Goal: Understand process/instructions: Learn how to perform a task or action

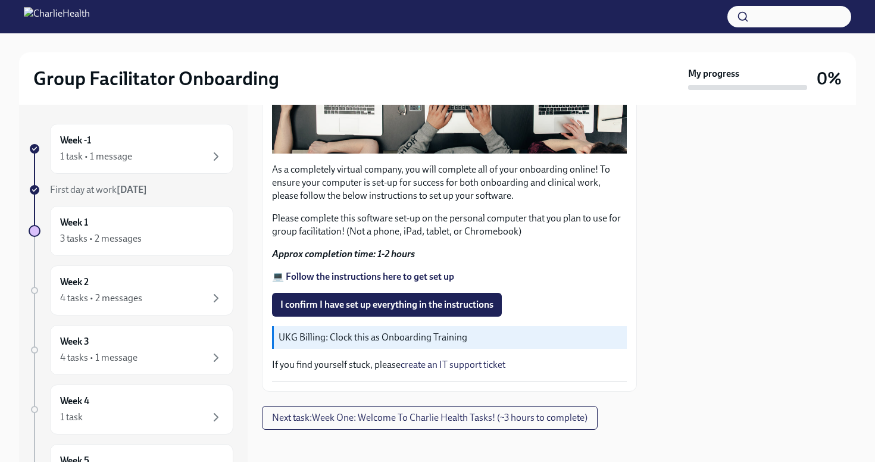
scroll to position [332, 0]
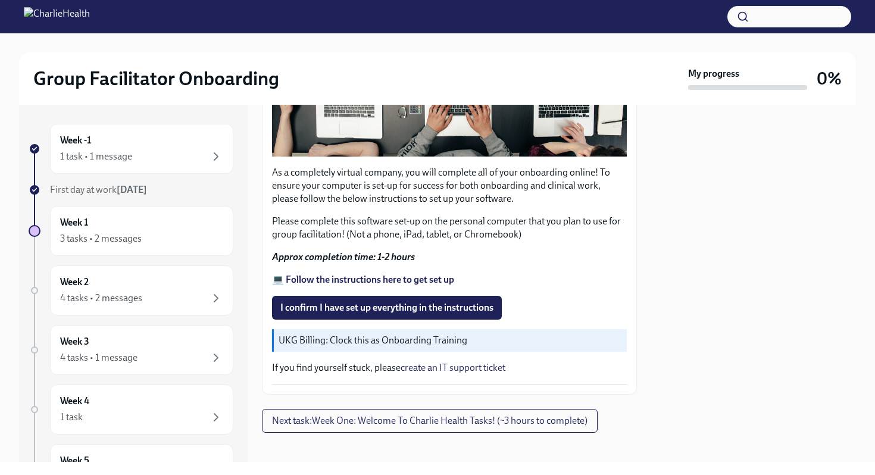
click at [402, 277] on strong "💻 Follow the instructions here to get set up" at bounding box center [363, 279] width 182 height 11
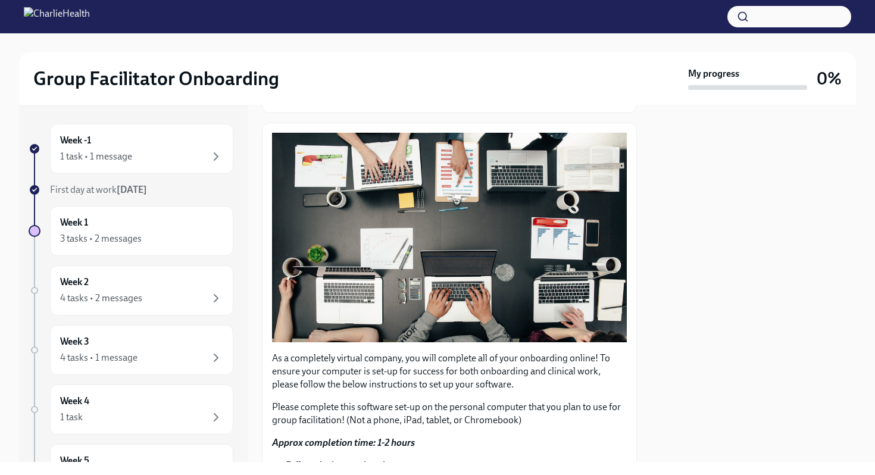
scroll to position [342, 0]
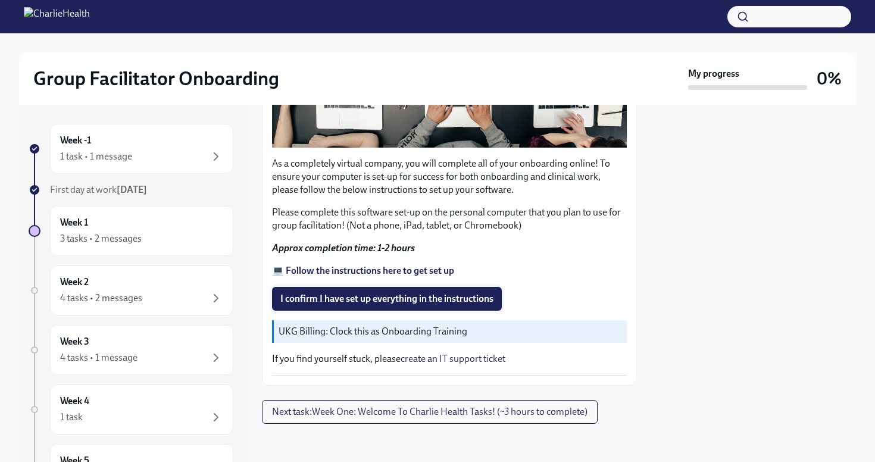
click at [386, 294] on span "I confirm I have set up everything in the instructions" at bounding box center [386, 299] width 213 height 12
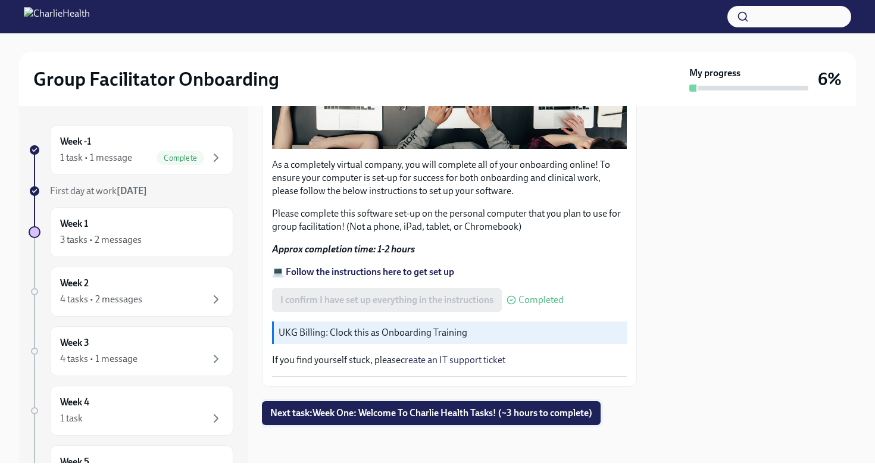
click at [431, 413] on span "Next task : Week One: Welcome To Charlie Health Tasks! (~3 hours to complete)" at bounding box center [431, 413] width 322 height 12
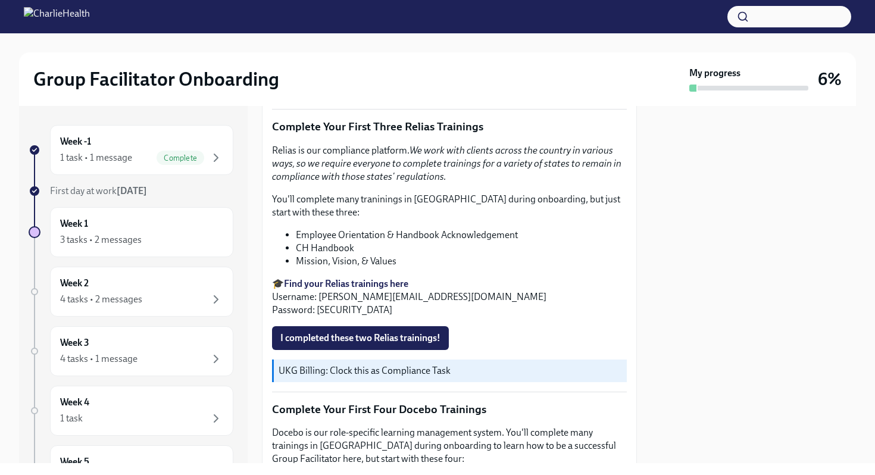
scroll to position [1252, 0]
click at [364, 336] on span "I completed these two Relias trainings!" at bounding box center [360, 338] width 160 height 12
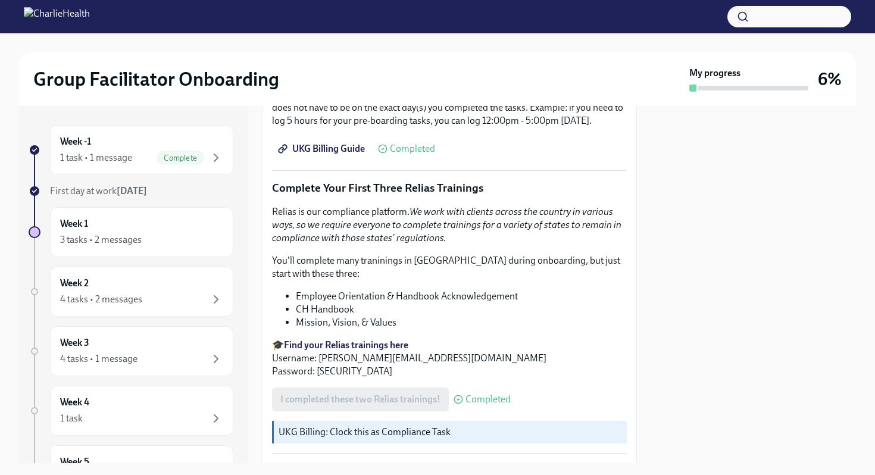
scroll to position [1194, 0]
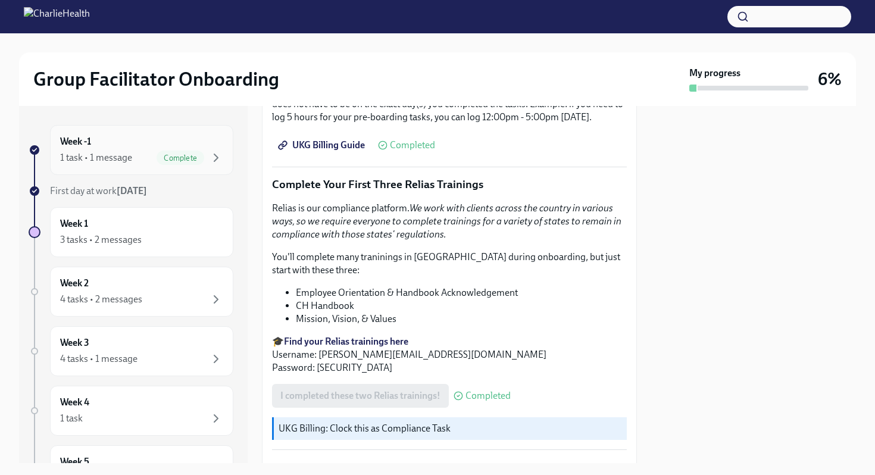
click at [178, 155] on span "Complete" at bounding box center [181, 158] width 48 height 9
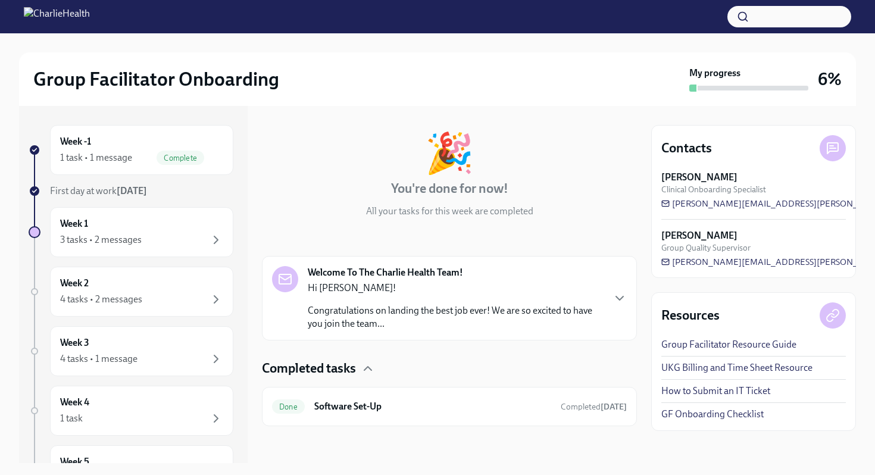
scroll to position [48, 0]
click at [335, 402] on h6 "Software Set-Up" at bounding box center [432, 405] width 237 height 13
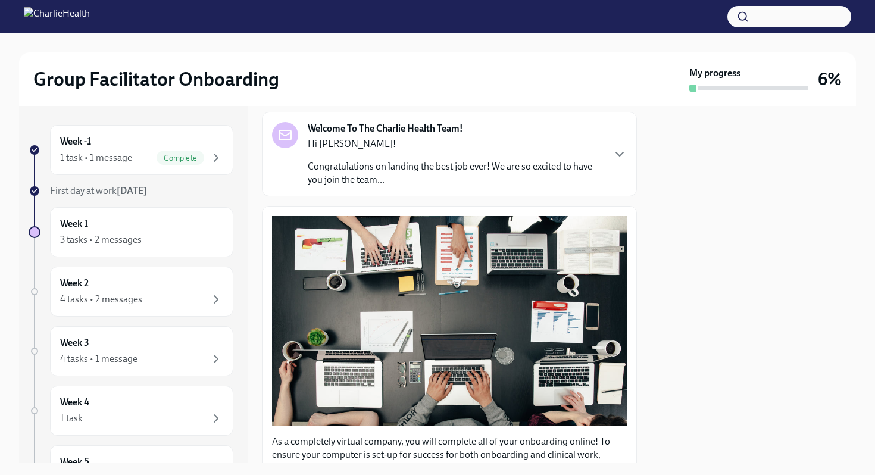
scroll to position [342, 0]
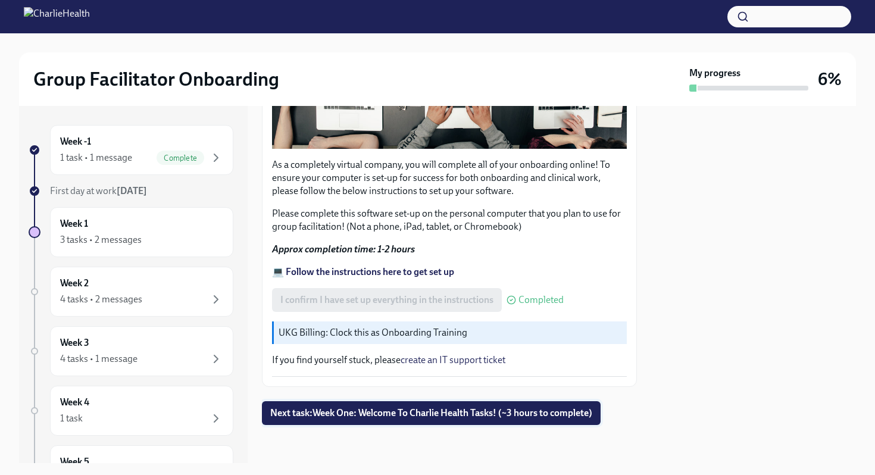
click at [326, 416] on span "Next task : Week One: Welcome To Charlie Health Tasks! (~3 hours to complete)" at bounding box center [431, 413] width 322 height 12
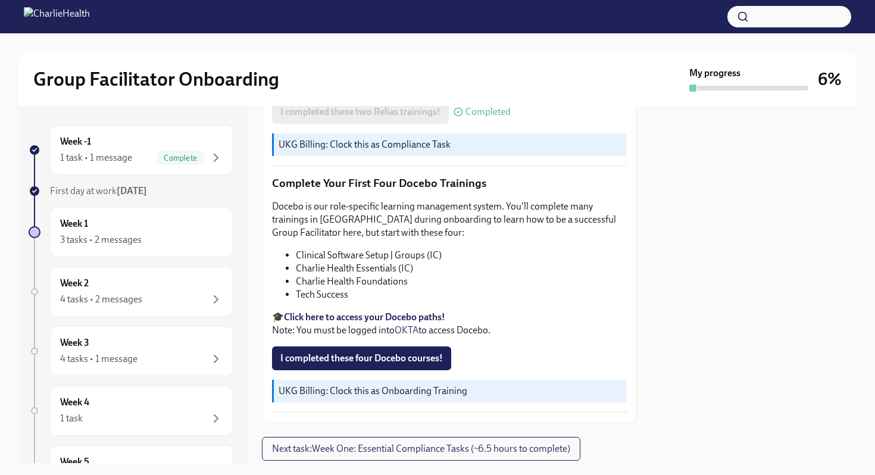
scroll to position [1514, 0]
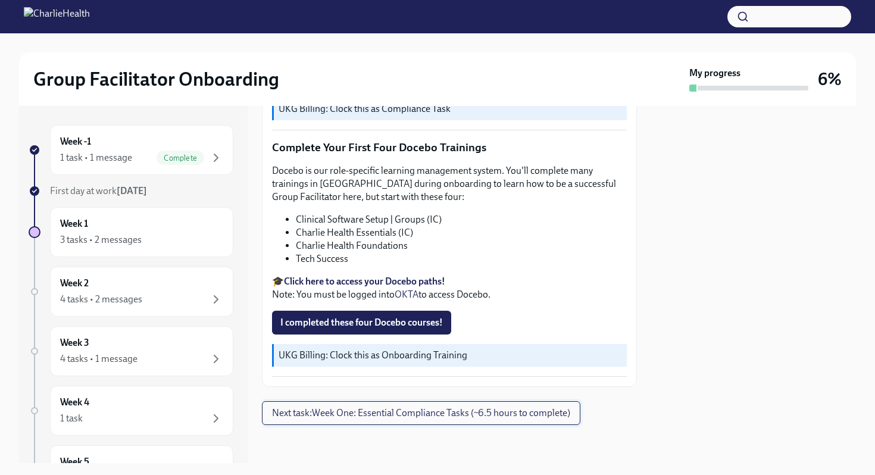
click at [430, 411] on span "Next task : Week One: Essential Compliance Tasks (~6.5 hours to complete)" at bounding box center [421, 413] width 298 height 12
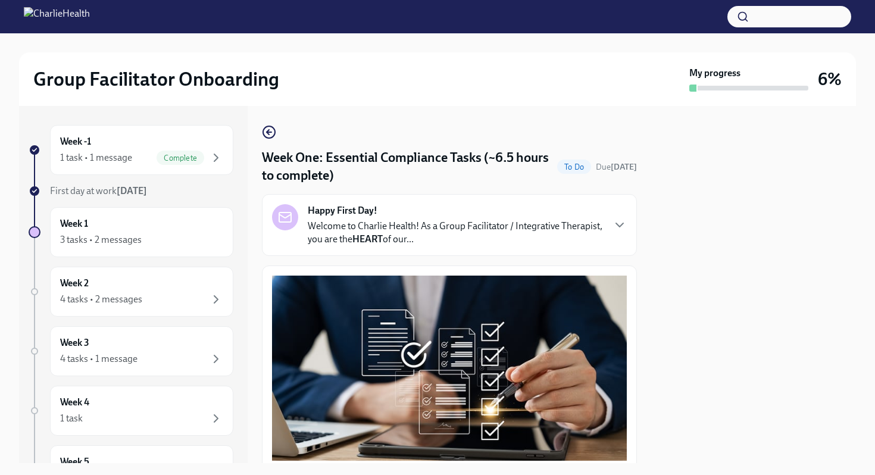
click at [430, 235] on p "Welcome to Charlie Health! As a Group Facilitator / Integrative Therapist, you …" at bounding box center [455, 233] width 295 height 26
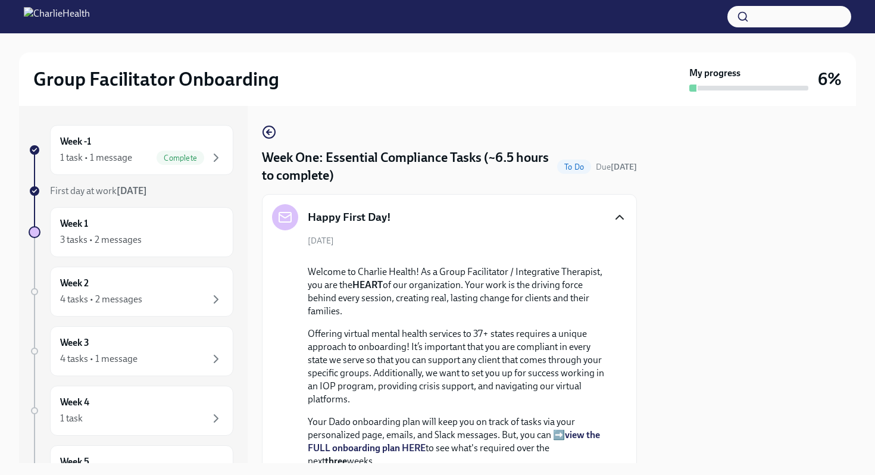
click at [620, 219] on icon "button" at bounding box center [620, 217] width 14 height 14
